Goal: Task Accomplishment & Management: Complete application form

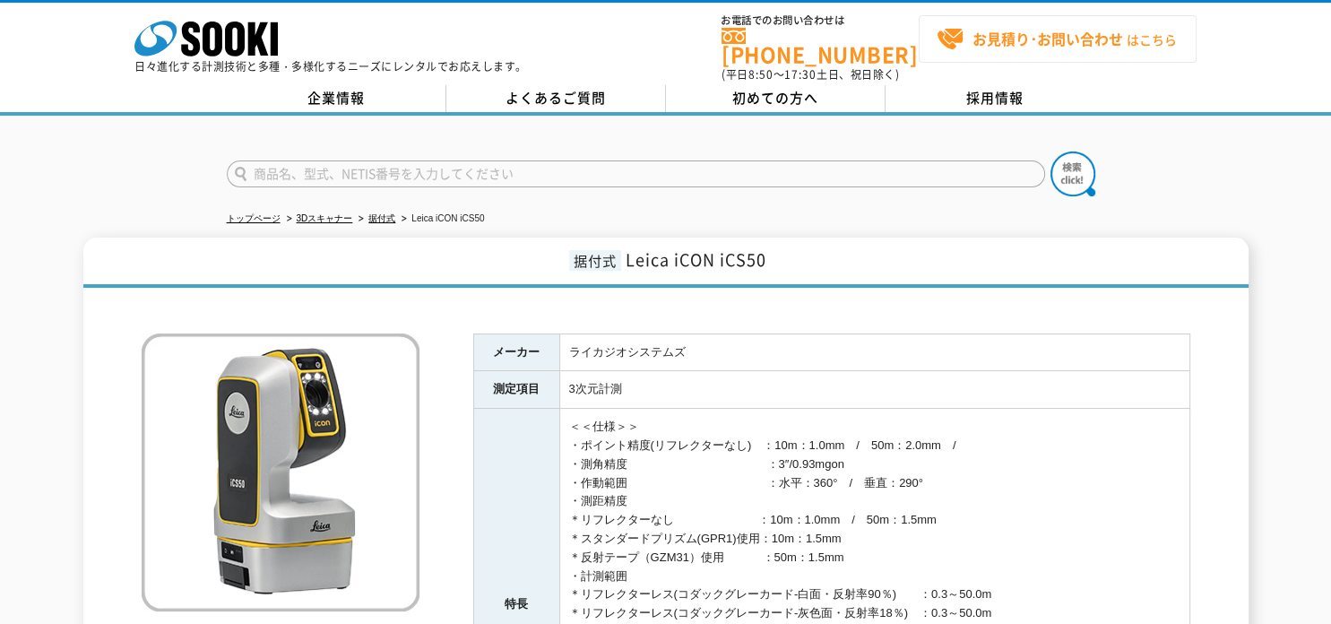
click at [1041, 35] on strong "お見積り･お問い合わせ" at bounding box center [1048, 39] width 151 height 22
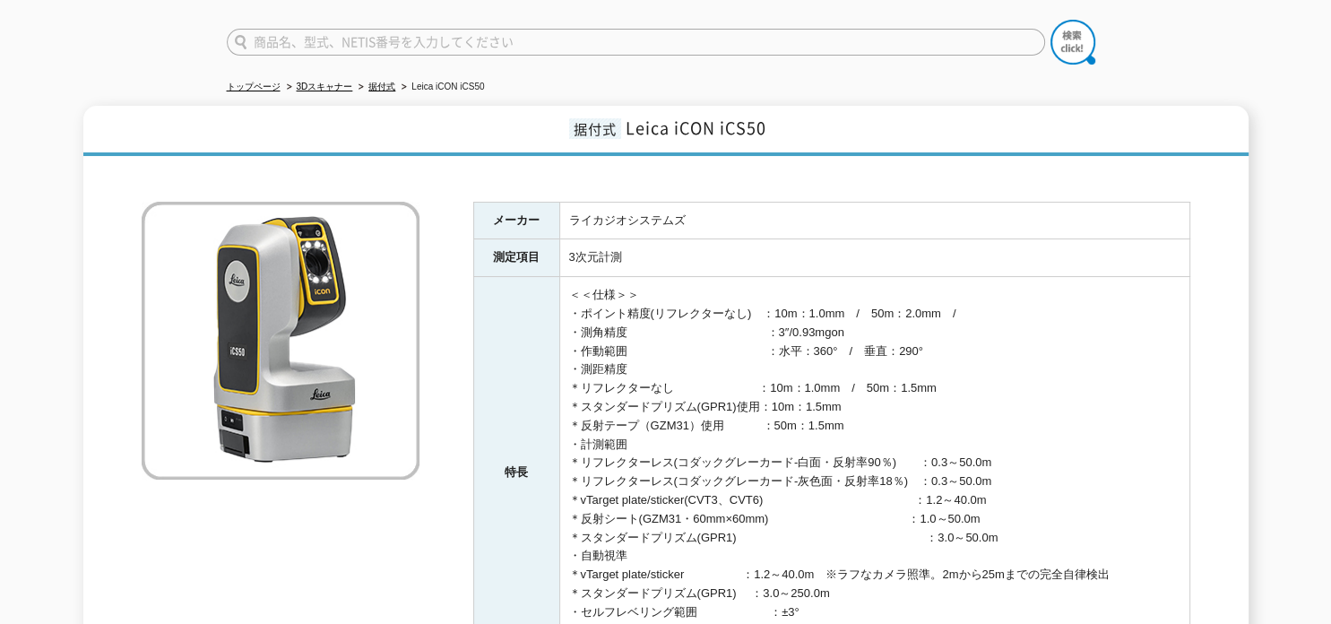
scroll to position [90, 0]
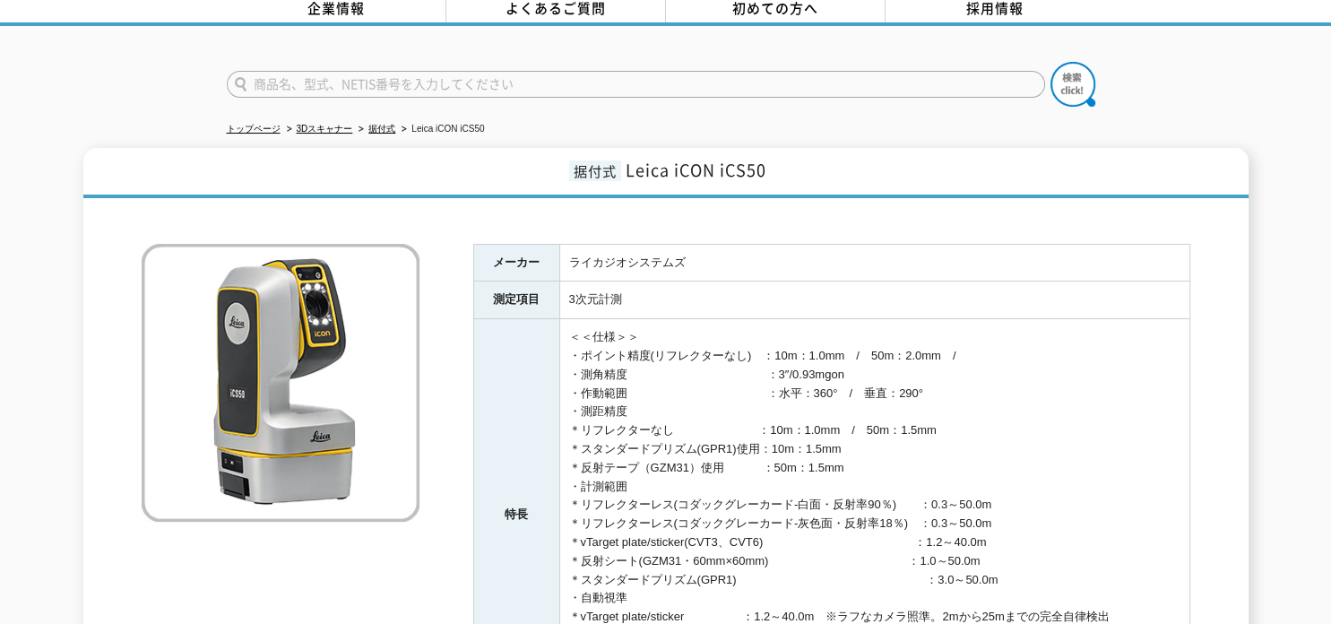
click at [627, 158] on span "Leica iCON iCS50" at bounding box center [696, 170] width 141 height 24
drag, startPoint x: 627, startPoint y: 157, endPoint x: 775, endPoint y: 159, distance: 147.9
click at [775, 159] on h1 "据付式 Leica iCON iCS50" at bounding box center [666, 173] width 1166 height 50
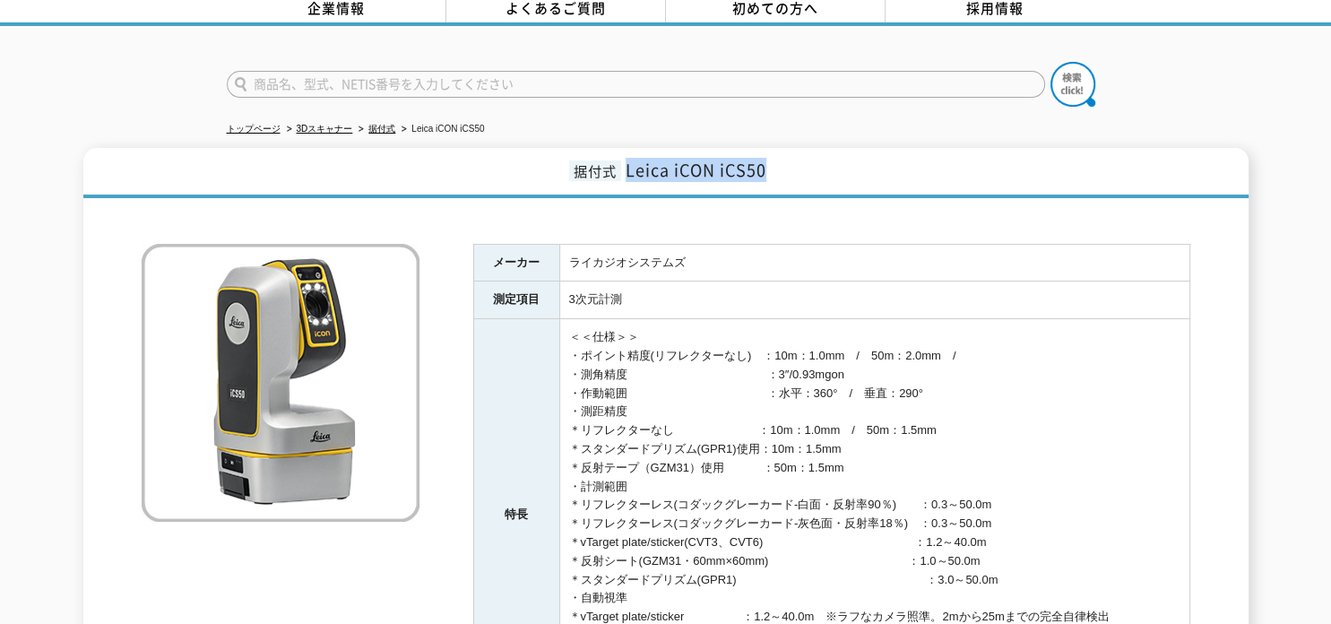
copy span "Leica iCON iCS50"
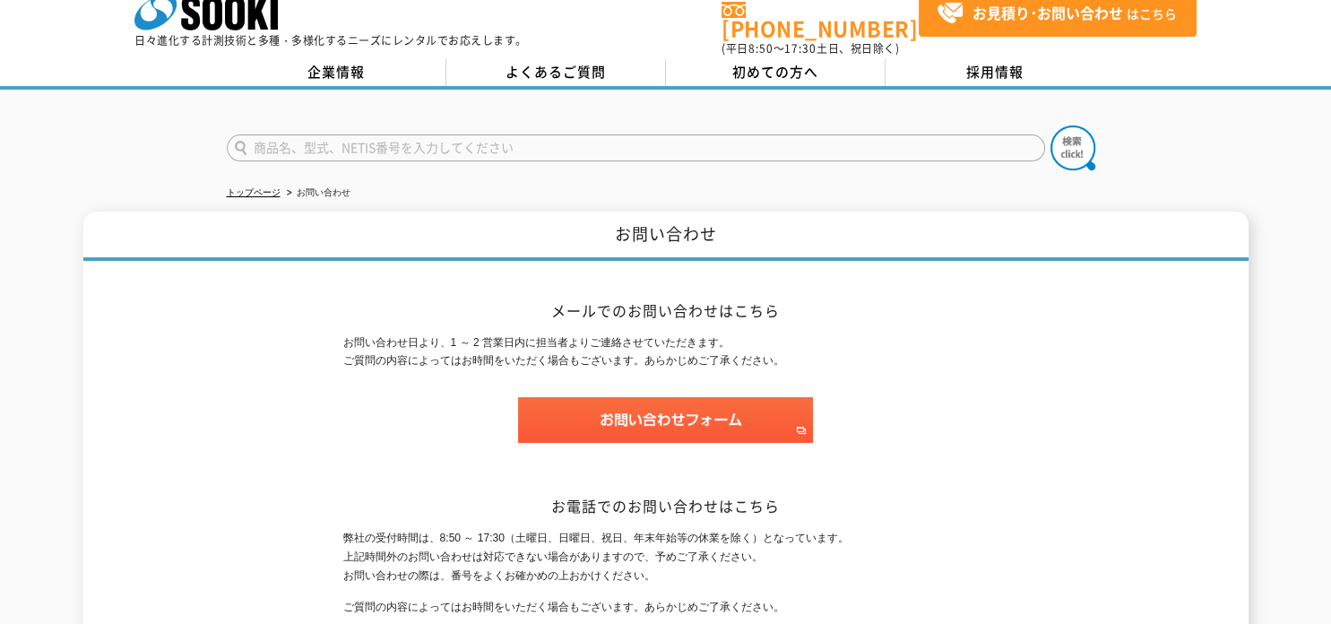
scroll to position [13, 0]
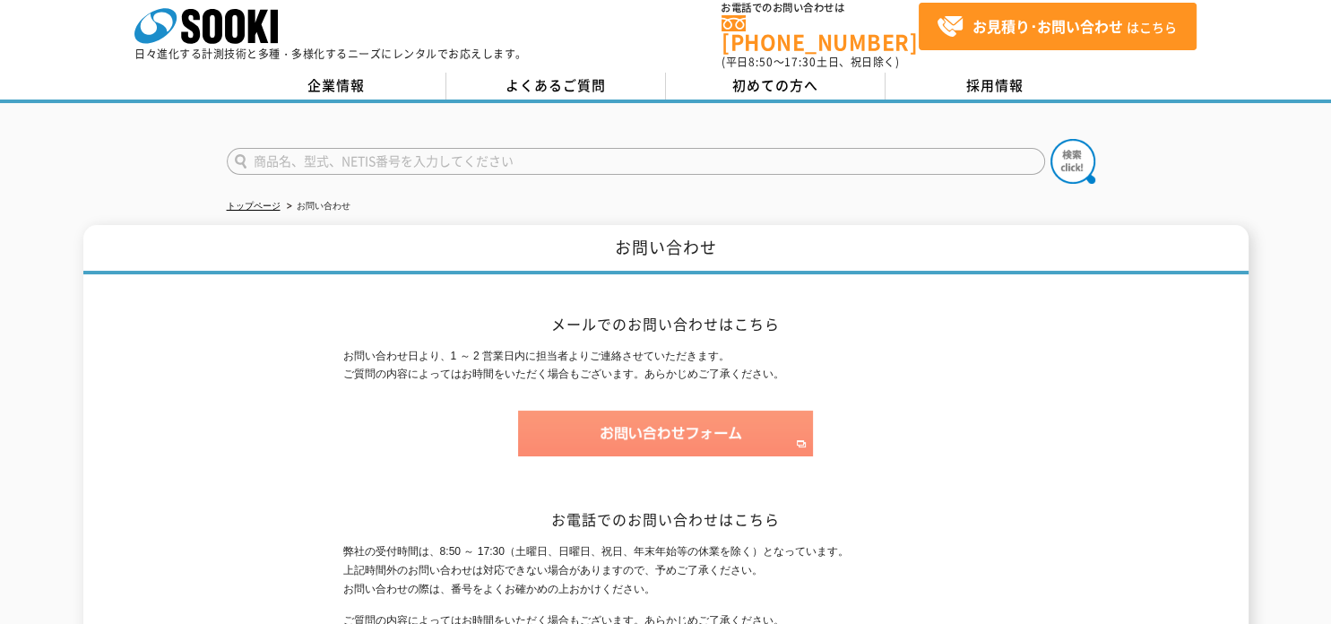
click at [606, 418] on img at bounding box center [665, 434] width 295 height 46
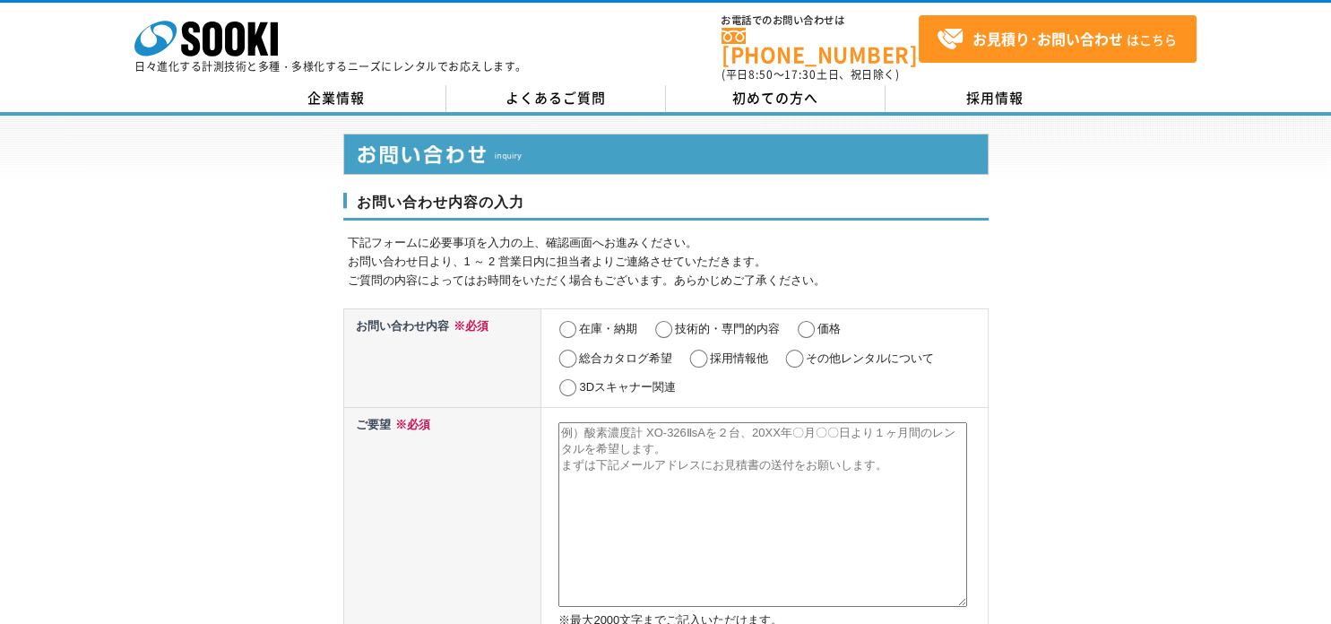
click at [810, 321] on input "価格" at bounding box center [806, 330] width 22 height 18
radio input "true"
click at [703, 350] on input "採用情報他" at bounding box center [699, 359] width 22 height 18
radio input "true"
click at [703, 350] on input "採用情報他" at bounding box center [699, 359] width 22 height 18
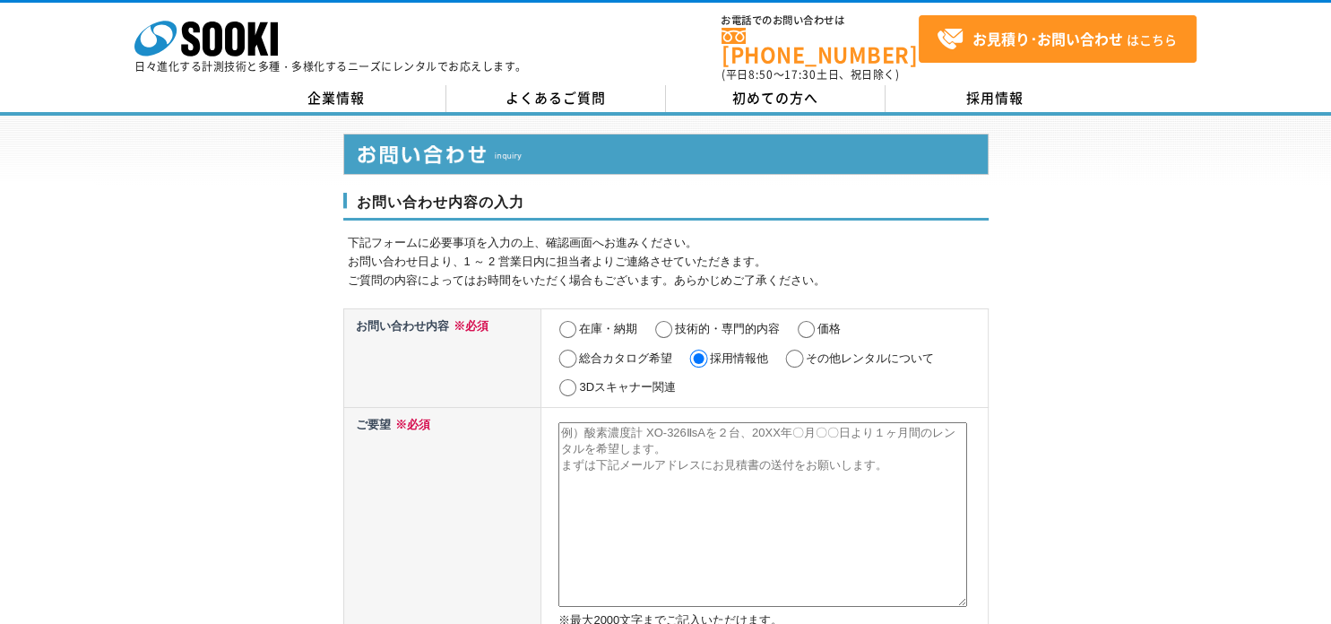
click at [814, 321] on input "価格" at bounding box center [806, 330] width 22 height 18
radio input "true"
click at [635, 451] on textarea at bounding box center [763, 514] width 409 height 185
paste textarea "Leica iCON iCS50"
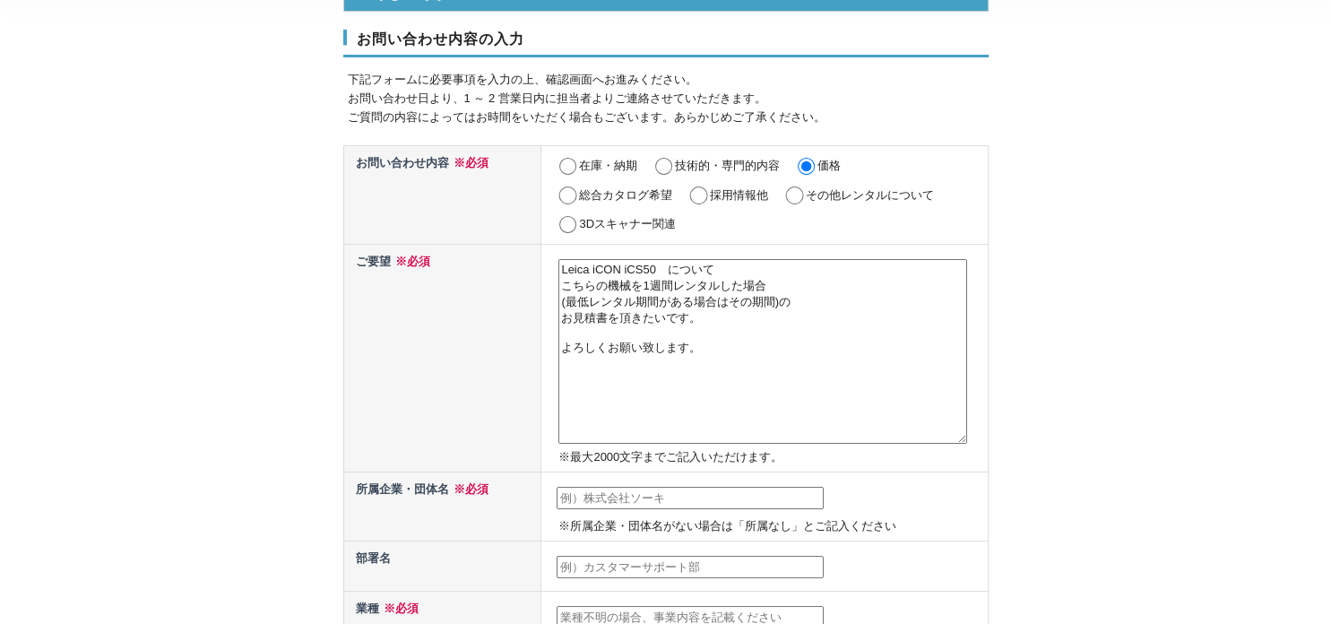
scroll to position [179, 0]
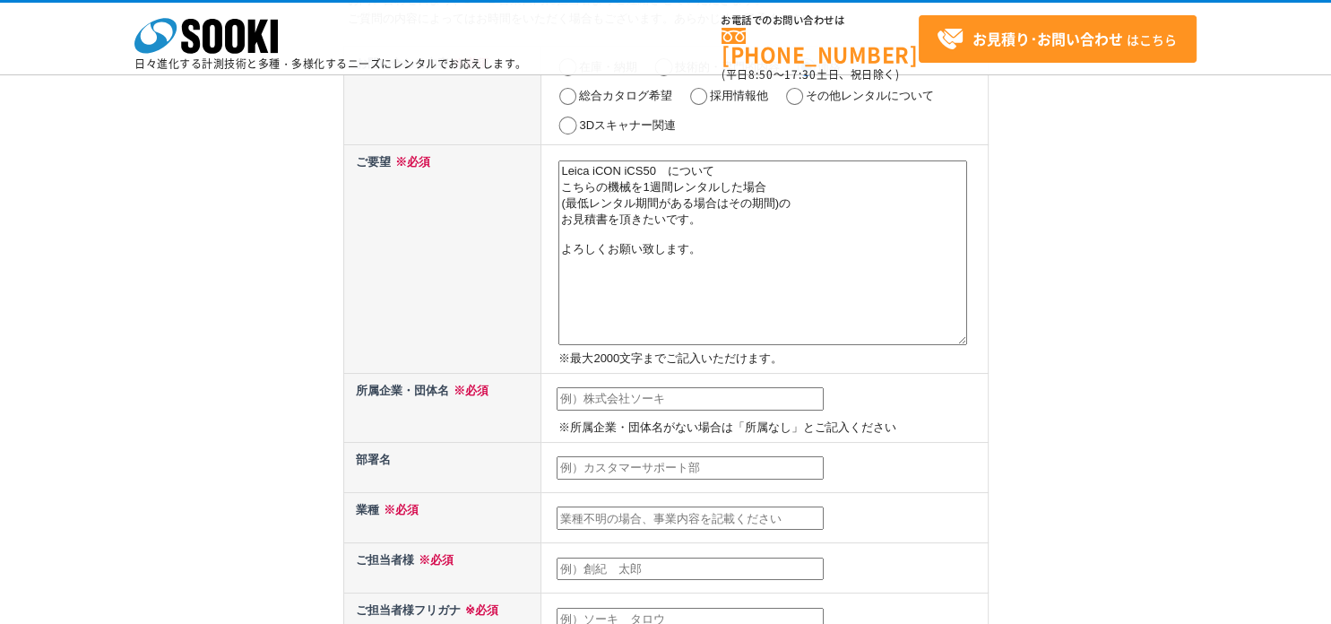
type textarea "Leica iCON iCS50　について こちらの機械を1週間レンタルした場合 (最低レンタル期間がある場合はその期間)の お見積書を頂きたいです。 よろし…"
click at [654, 390] on input "text" at bounding box center [690, 398] width 267 height 23
type input "秩父産業株式会社"
click at [686, 457] on input "text" at bounding box center [690, 467] width 267 height 23
type input "技術部"
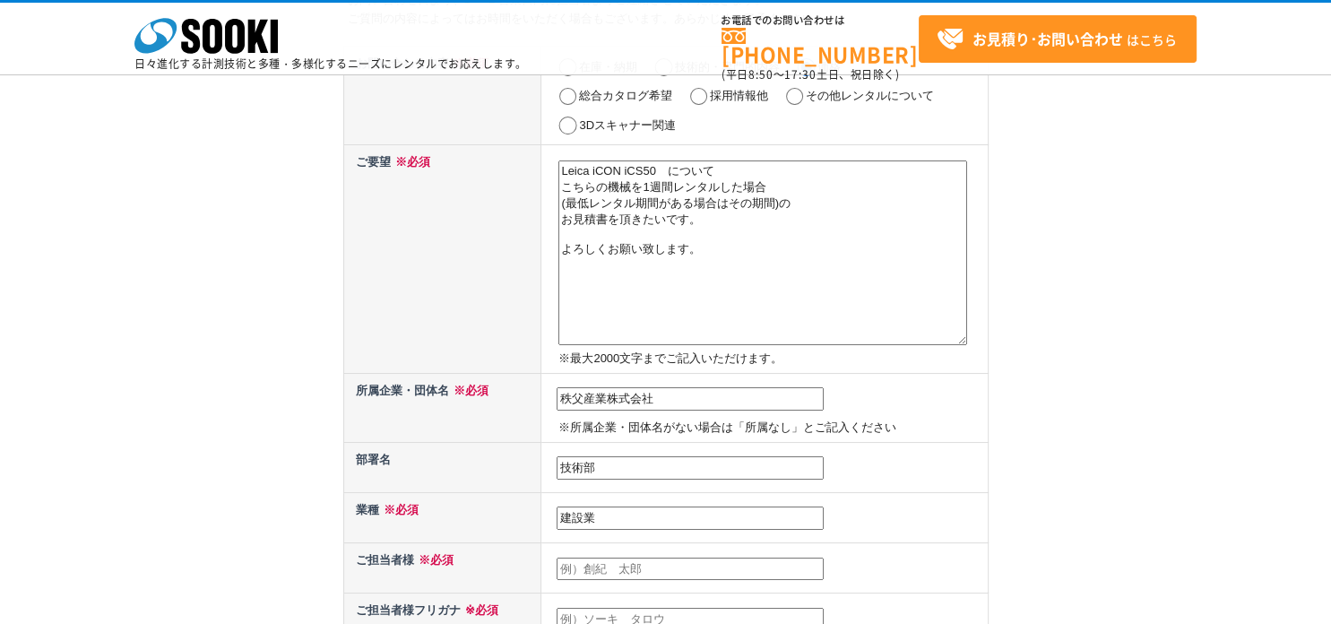
type input "建設業"
type input "水島　彬"
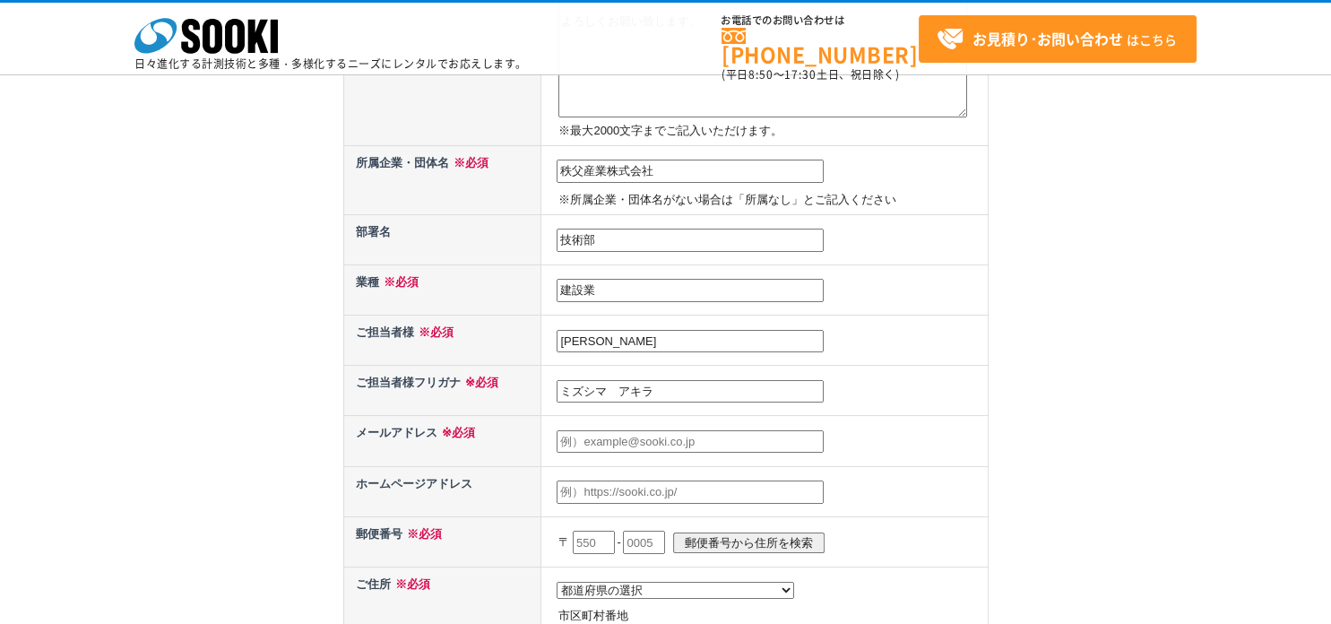
scroll to position [448, 0]
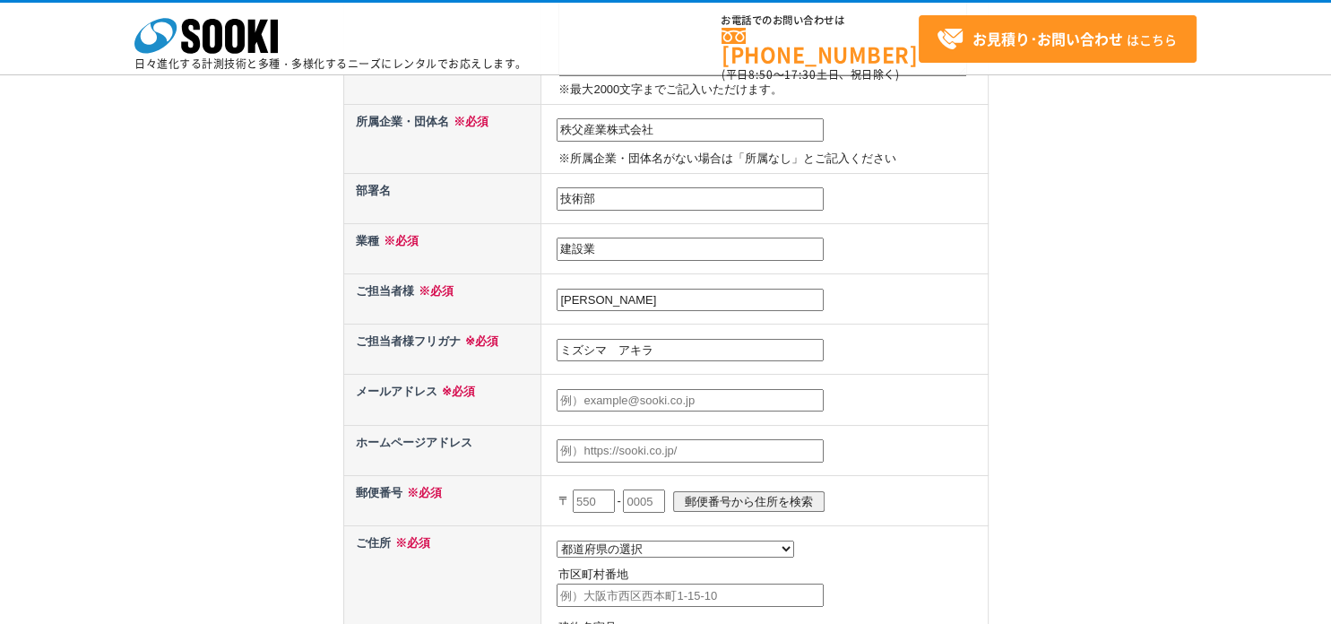
type input "ミズシマ　アキラ"
click at [629, 397] on input "text" at bounding box center [690, 400] width 267 height 23
type input "akira_mizusima@ccbind.co.jp"
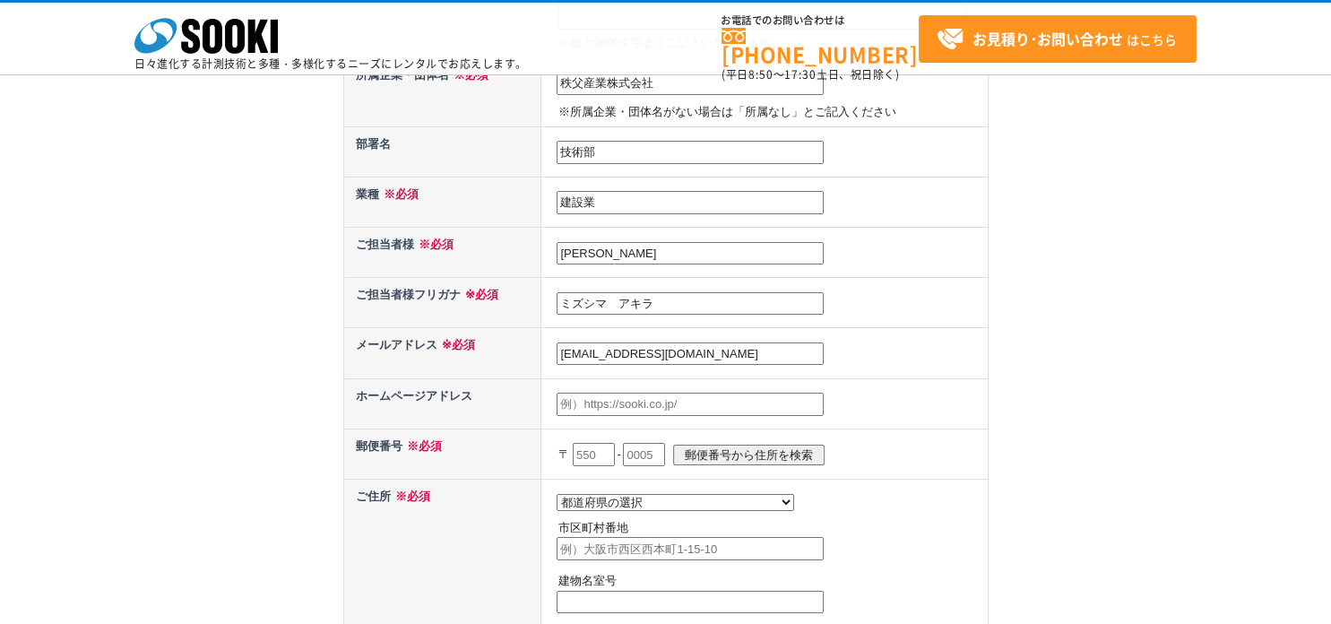
scroll to position [538, 0]
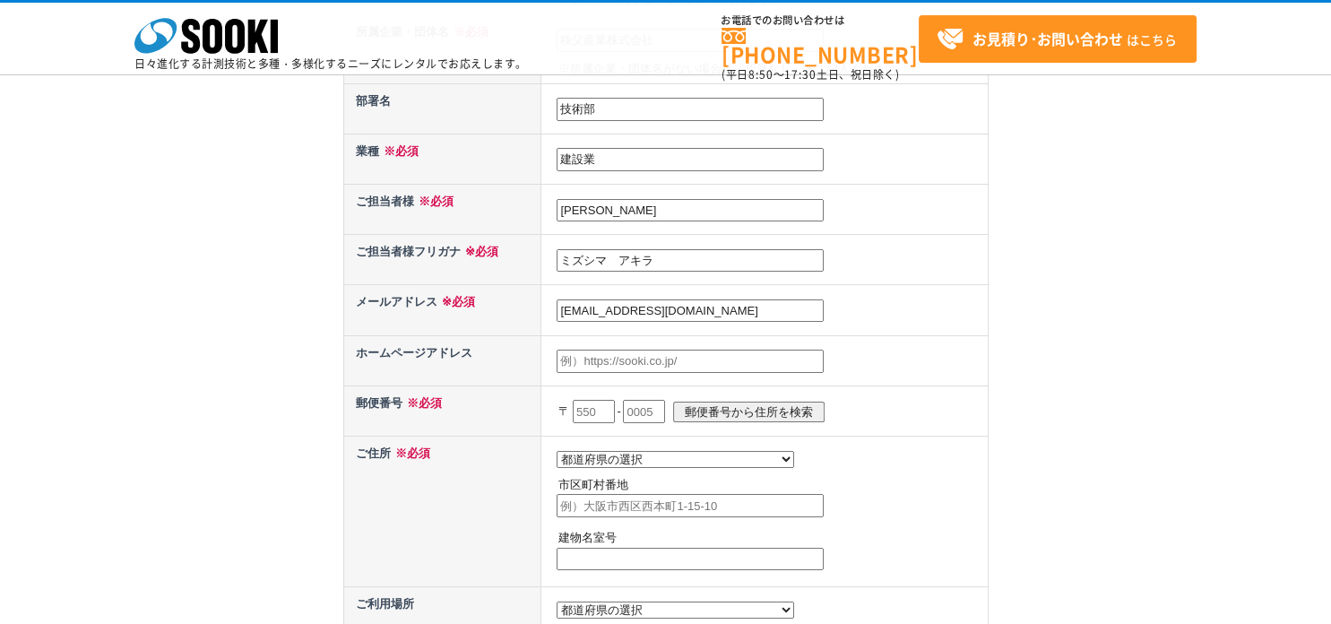
click at [594, 407] on input "text" at bounding box center [594, 411] width 42 height 23
type input "270"
type input "2225"
click at [815, 402] on input "郵便番号から住所を検索" at bounding box center [749, 412] width 152 height 21
select select "12"
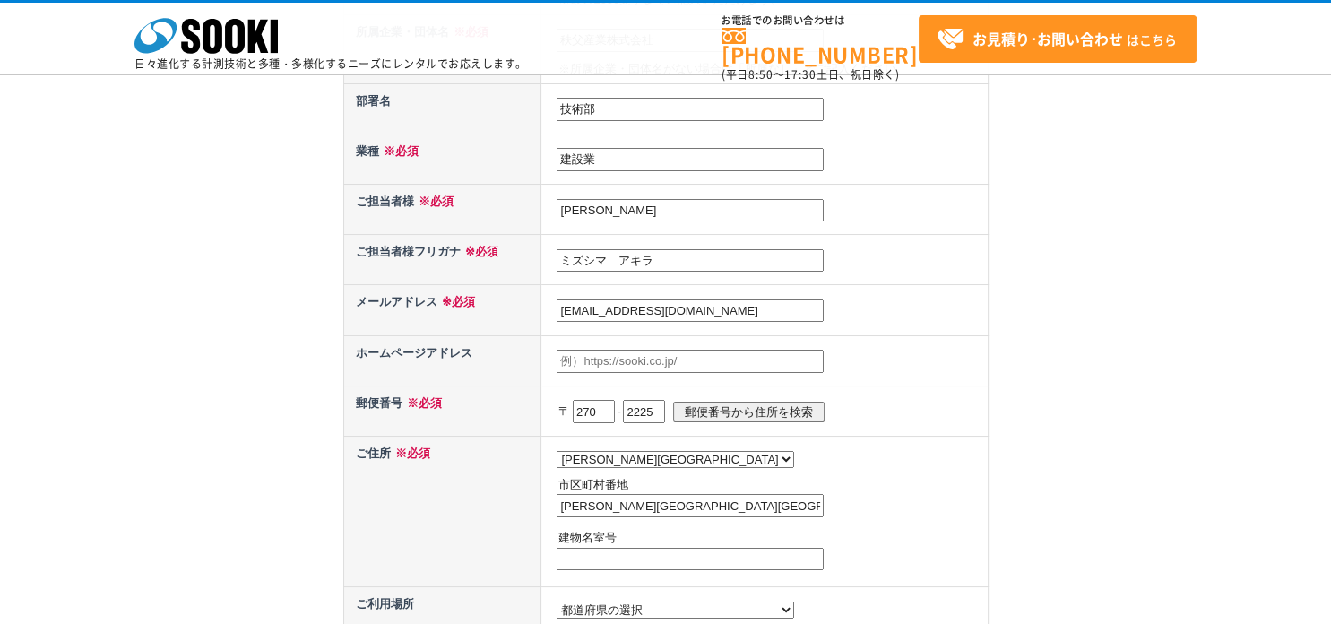
click at [661, 496] on input "松戸市東松戸" at bounding box center [690, 505] width 267 height 23
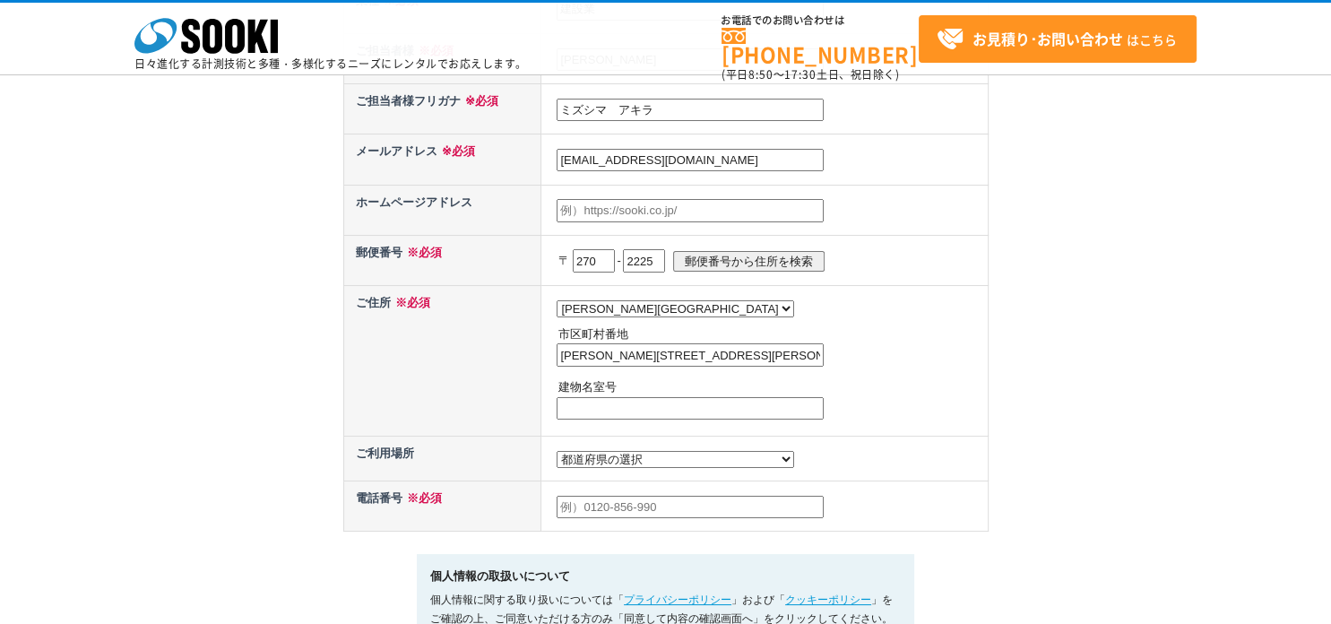
scroll to position [717, 0]
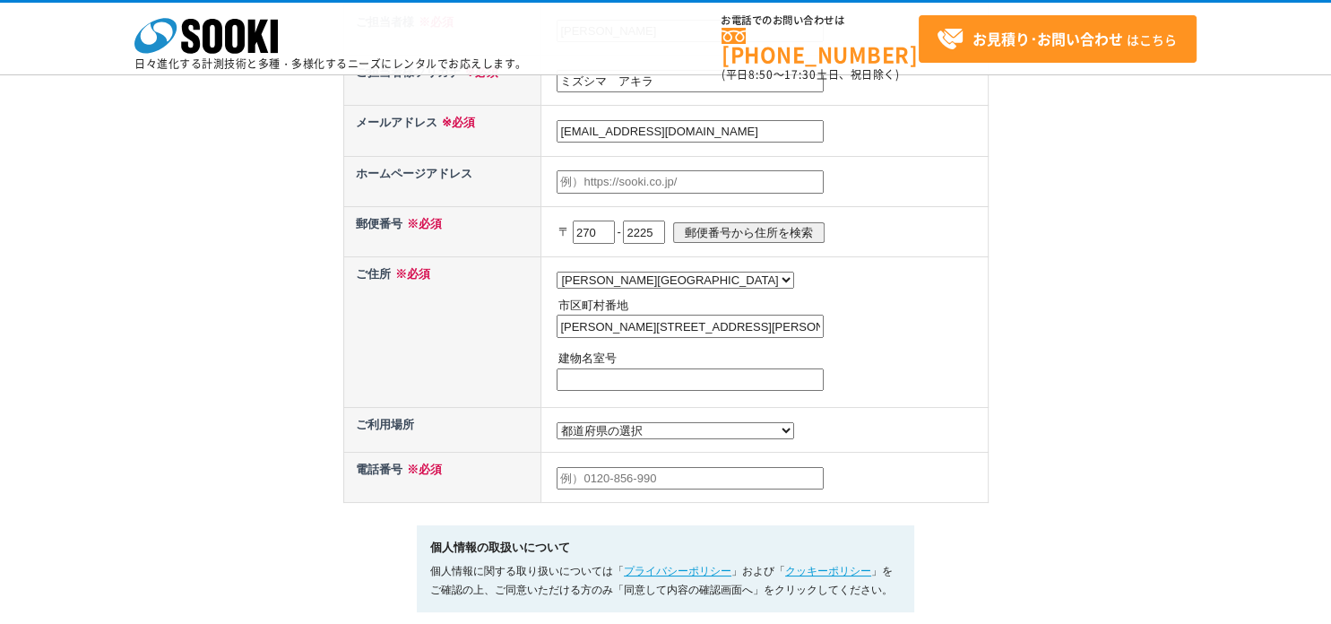
type input "松戸市東松戸2-20-1"
click at [615, 427] on select "都道府県の選択 利用場所未定 北海道 青森県 岩手県 宮城県 秋田県 山形県 福島県 茨城県 栃木県 群馬県 埼玉県 千葉県 東京都 神奈川県 新潟県 富山県…" at bounding box center [676, 430] width 238 height 17
click at [445, 308] on th "ご住所 ※必須" at bounding box center [442, 331] width 198 height 151
click at [606, 426] on select "都道府県の選択 利用場所未定 北海道 青森県 岩手県 宮城県 秋田県 山形県 福島県 茨城県 栃木県 群馬県 埼玉県 千葉県 東京都 神奈川県 新潟県 富山県…" at bounding box center [676, 430] width 238 height 17
click at [450, 373] on th "ご住所 ※必須" at bounding box center [442, 331] width 198 height 151
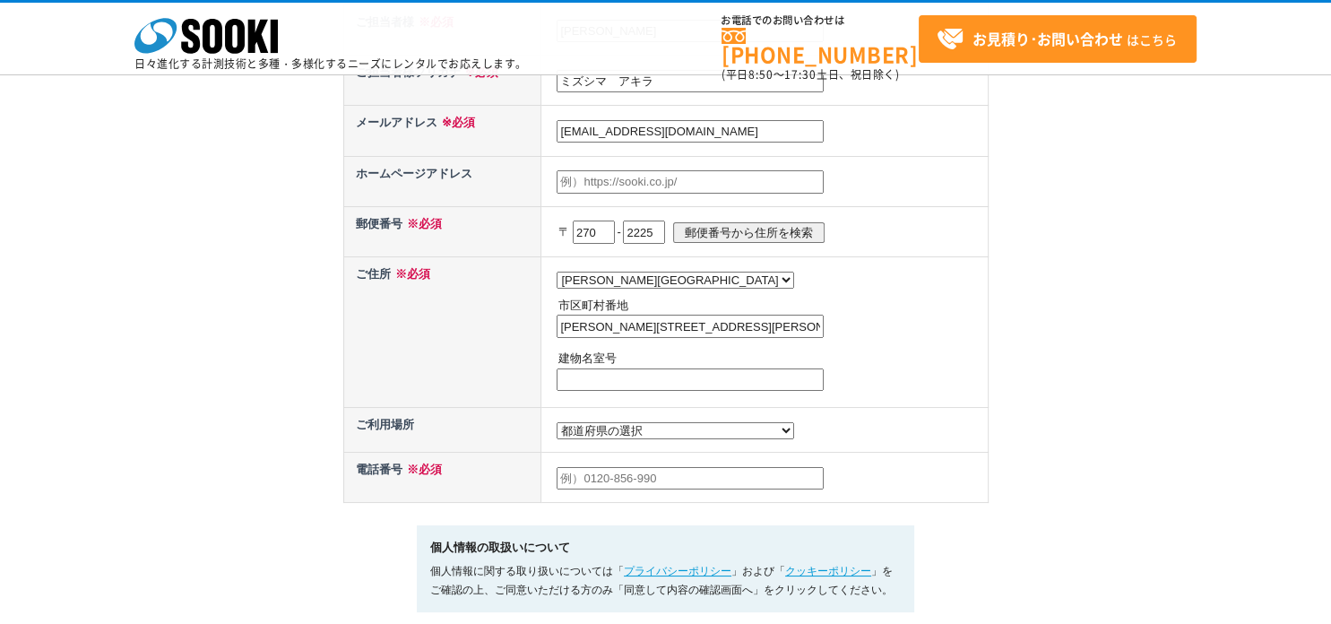
click at [611, 476] on input "text" at bounding box center [690, 478] width 267 height 23
type input "047-311-5515"
drag, startPoint x: 665, startPoint y: 469, endPoint x: 430, endPoint y: 462, distance: 235.0
click at [430, 462] on tr "電話番号 ※必須 047-311-5515" at bounding box center [665, 477] width 645 height 50
click at [648, 467] on input "text" at bounding box center [690, 478] width 267 height 23
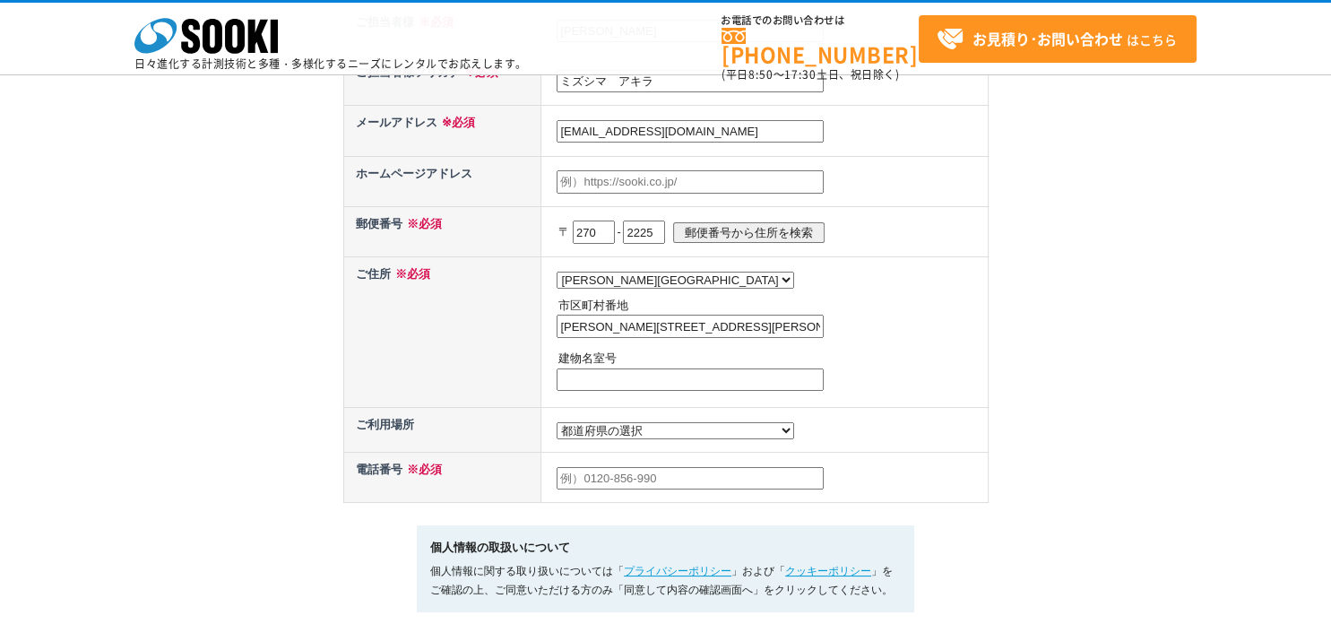
type input "07017360065"
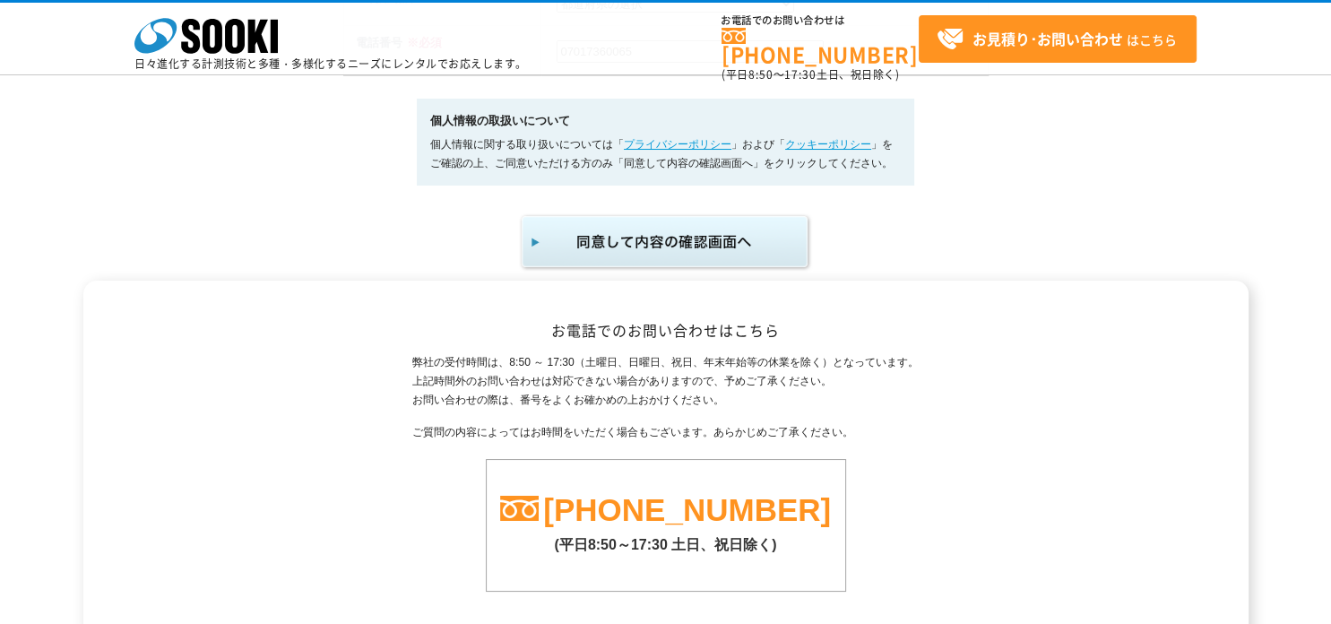
scroll to position [1141, 0]
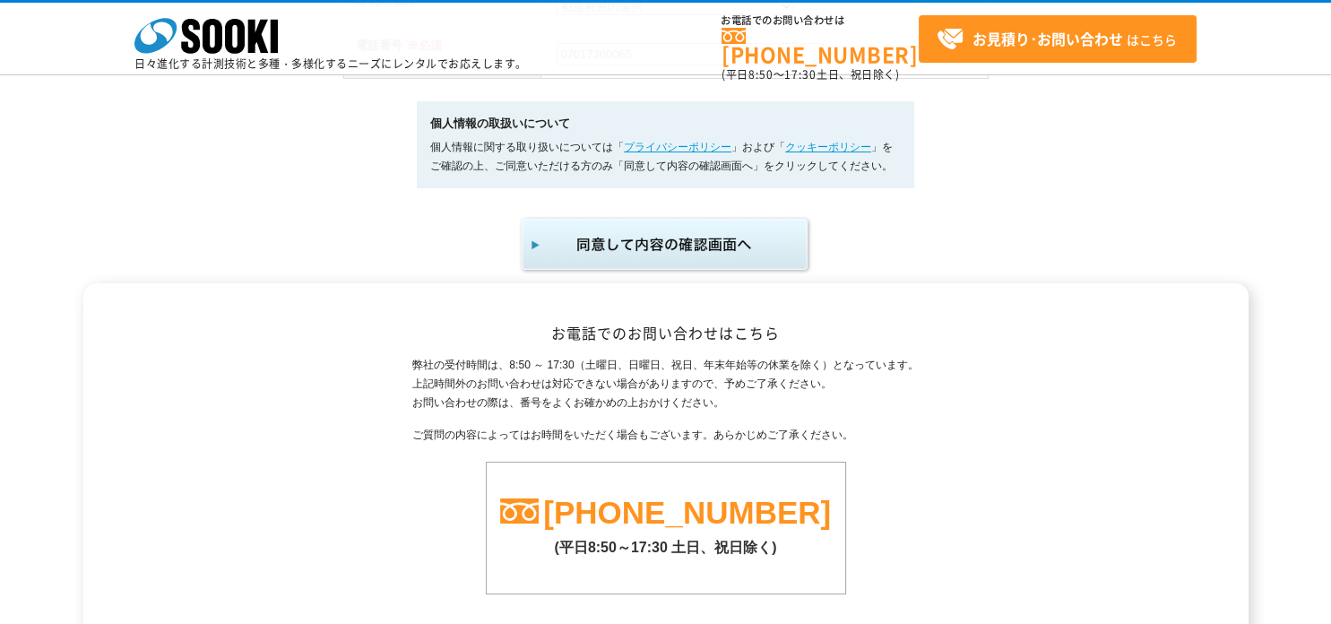
click at [600, 252] on img "submit" at bounding box center [666, 244] width 294 height 59
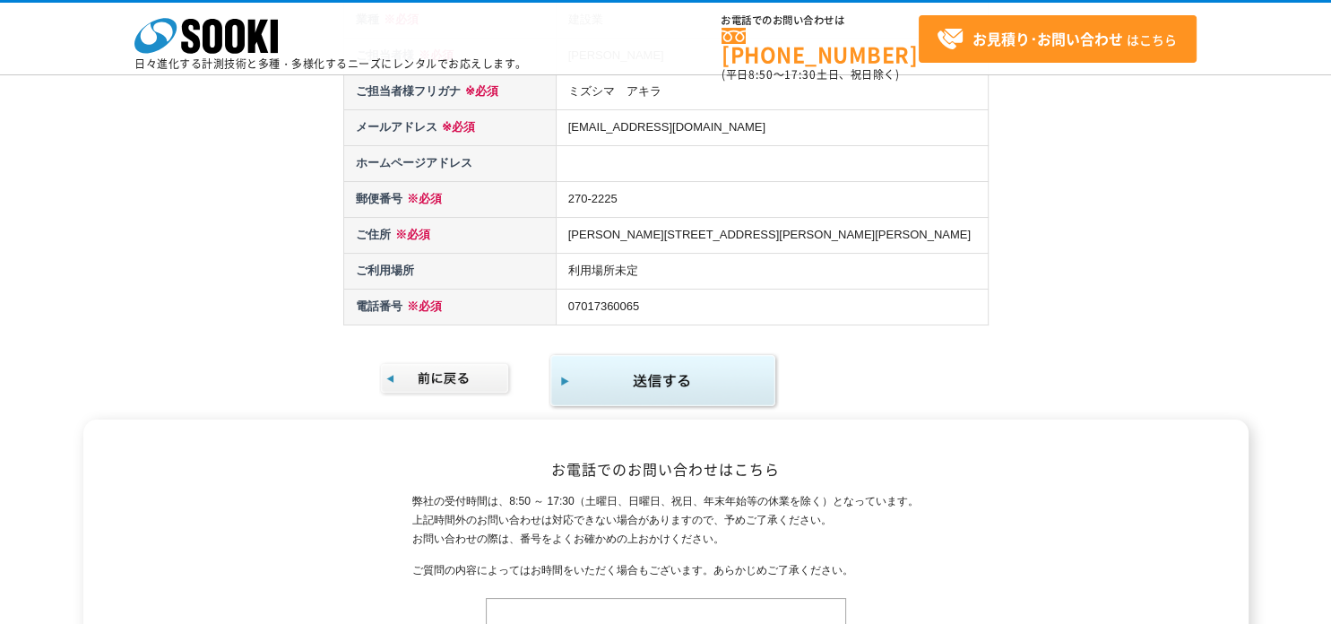
scroll to position [448, 0]
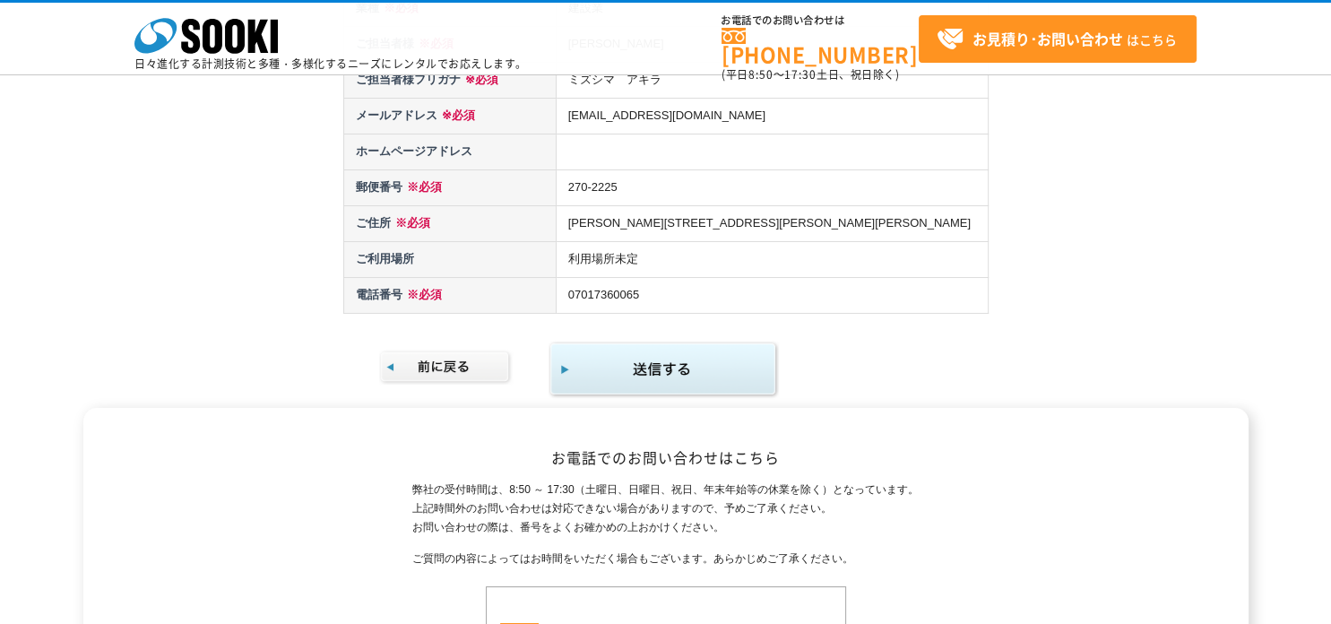
click at [631, 365] on img "submit" at bounding box center [664, 370] width 230 height 58
